Goal: Browse casually

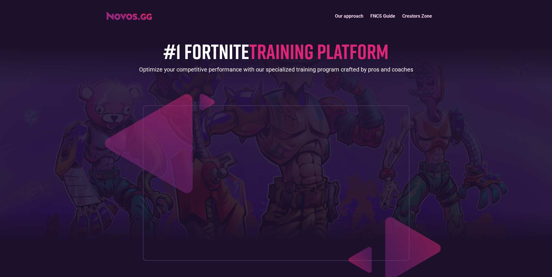
click at [447, 153] on div "#1 FORTNITE TRAINING PLATFORM Optimize your competitive performance with our sp…" at bounding box center [276, 141] width 345 height 238
click at [450, 149] on header "Our approach FNCS Guide Creators Zone #1 FORTNITE TRAINING PLATFORM Optimize yo…" at bounding box center [276, 142] width 552 height 284
click at [448, 141] on div "#1 FORTNITE TRAINING PLATFORM Optimize your competitive performance with our sp…" at bounding box center [276, 141] width 345 height 238
click at [446, 145] on div "#1 FORTNITE TRAINING PLATFORM Optimize your competitive performance with our sp…" at bounding box center [276, 141] width 345 height 238
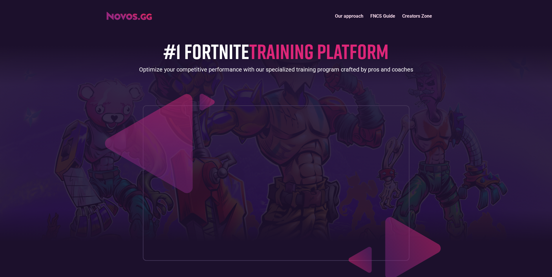
click at [442, 186] on div "#1 FORTNITE TRAINING PLATFORM Optimize your competitive performance with our sp…" at bounding box center [276, 141] width 339 height 238
click at [443, 186] on div "#1 FORTNITE TRAINING PLATFORM Optimize your competitive performance with our sp…" at bounding box center [276, 141] width 339 height 238
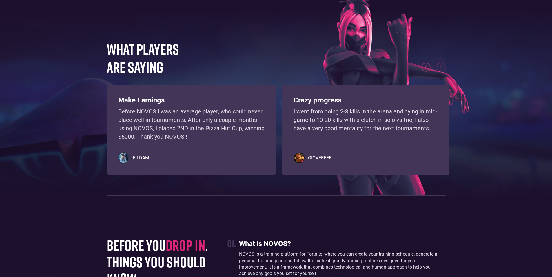
scroll to position [1333, 0]
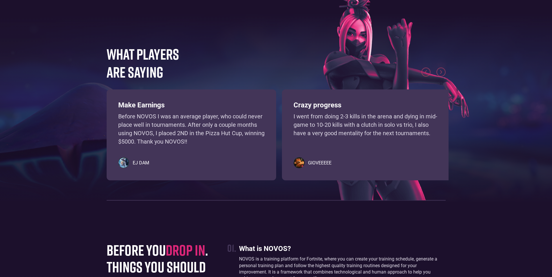
click at [444, 77] on img "next slide" at bounding box center [440, 72] width 9 height 9
click at [442, 77] on img "next slide" at bounding box center [440, 72] width 9 height 9
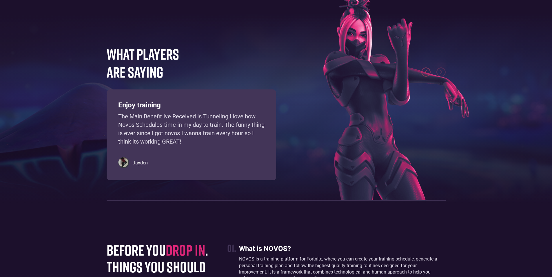
click at [461, 81] on footer "WHAT PLAYERS ARE SAYING Learn, practice, and improve your gamesense using an in…" at bounding box center [276, 119] width 552 height 231
click at [467, 80] on footer "WHAT PLAYERS ARE SAYING Learn, practice, and improve your gamesense using an in…" at bounding box center [276, 119] width 552 height 231
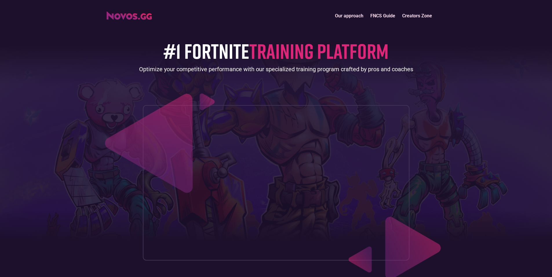
scroll to position [0, 0]
